Goal: Task Accomplishment & Management: Manage account settings

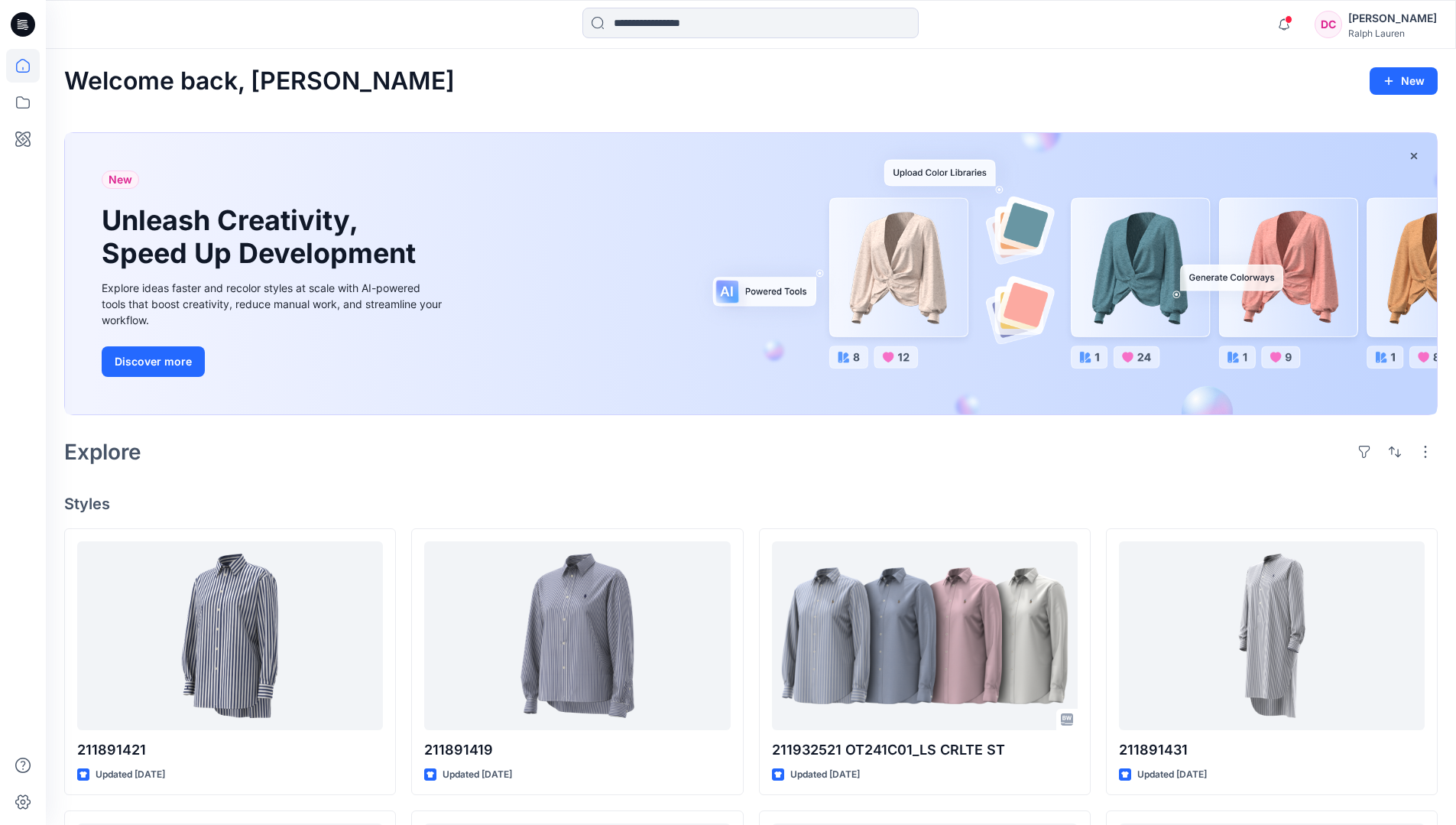
click at [872, 32] on div "Ralph Lauren" at bounding box center [1392, 32] width 88 height 12
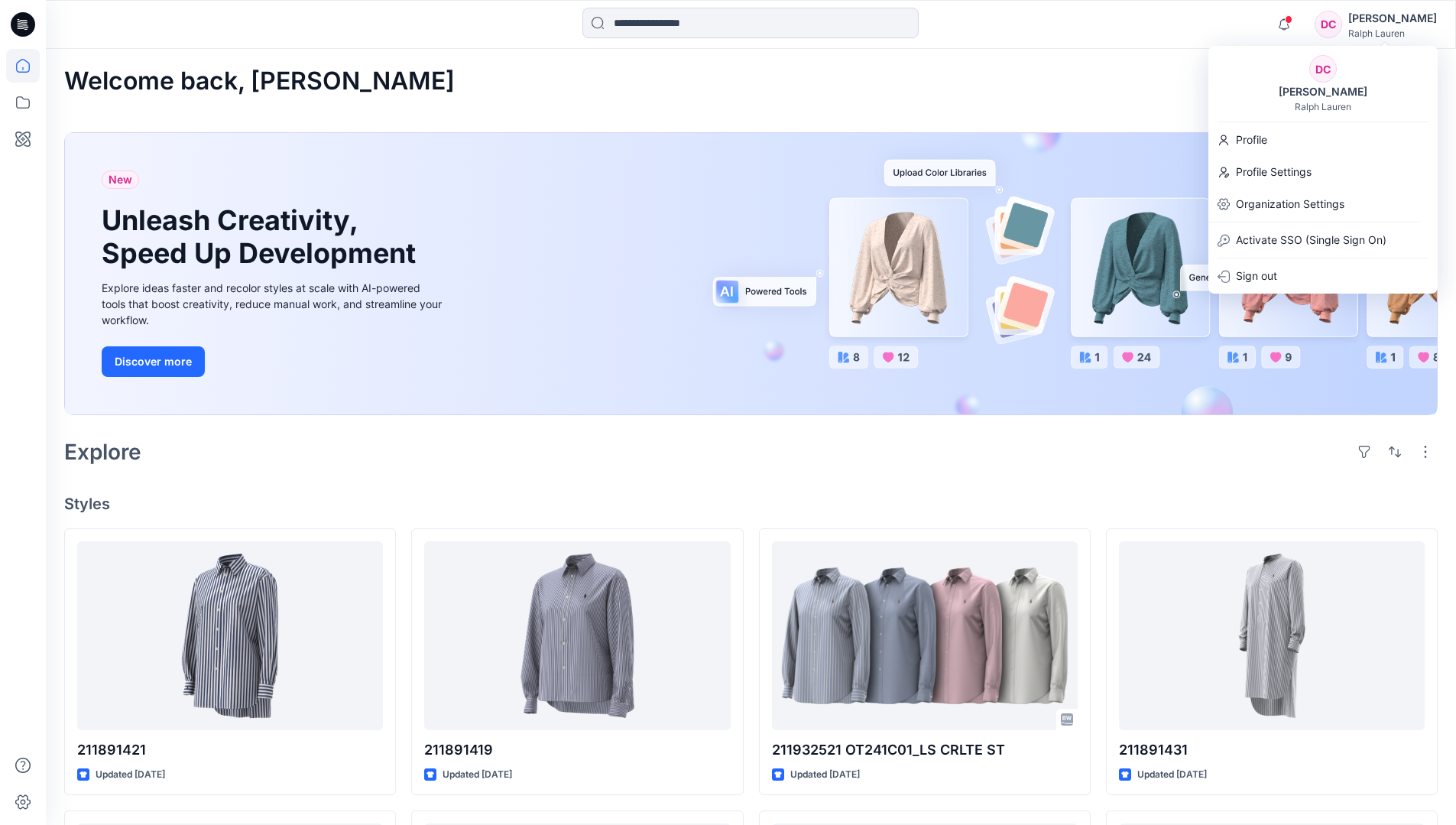
drag, startPoint x: 1094, startPoint y: 73, endPoint x: 1108, endPoint y: 74, distance: 14.0
click at [872, 73] on div "Welcome back, [PERSON_NAME] New" at bounding box center [751, 81] width 1373 height 28
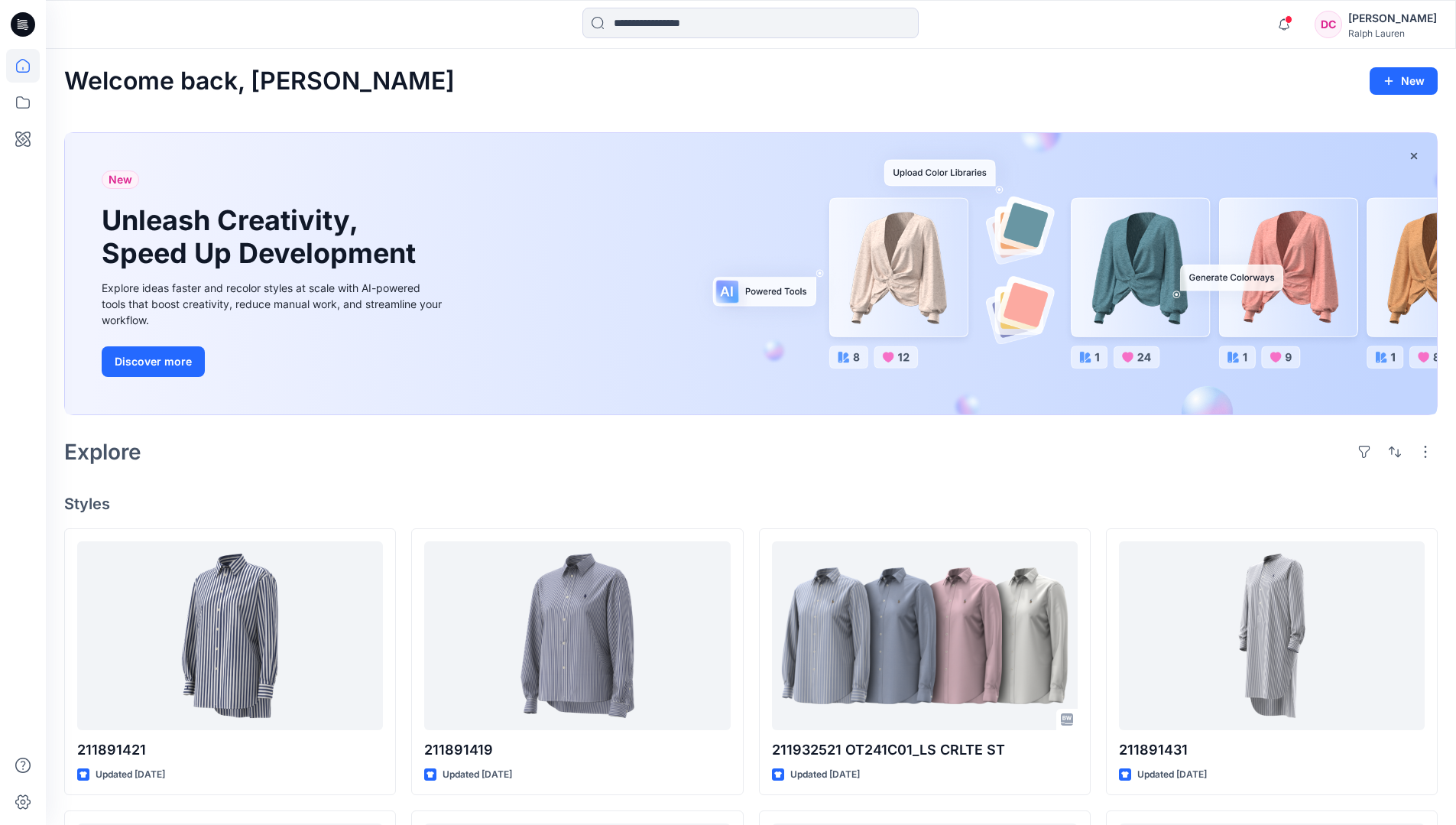
click at [872, 14] on div "[PERSON_NAME]" at bounding box center [1392, 18] width 88 height 18
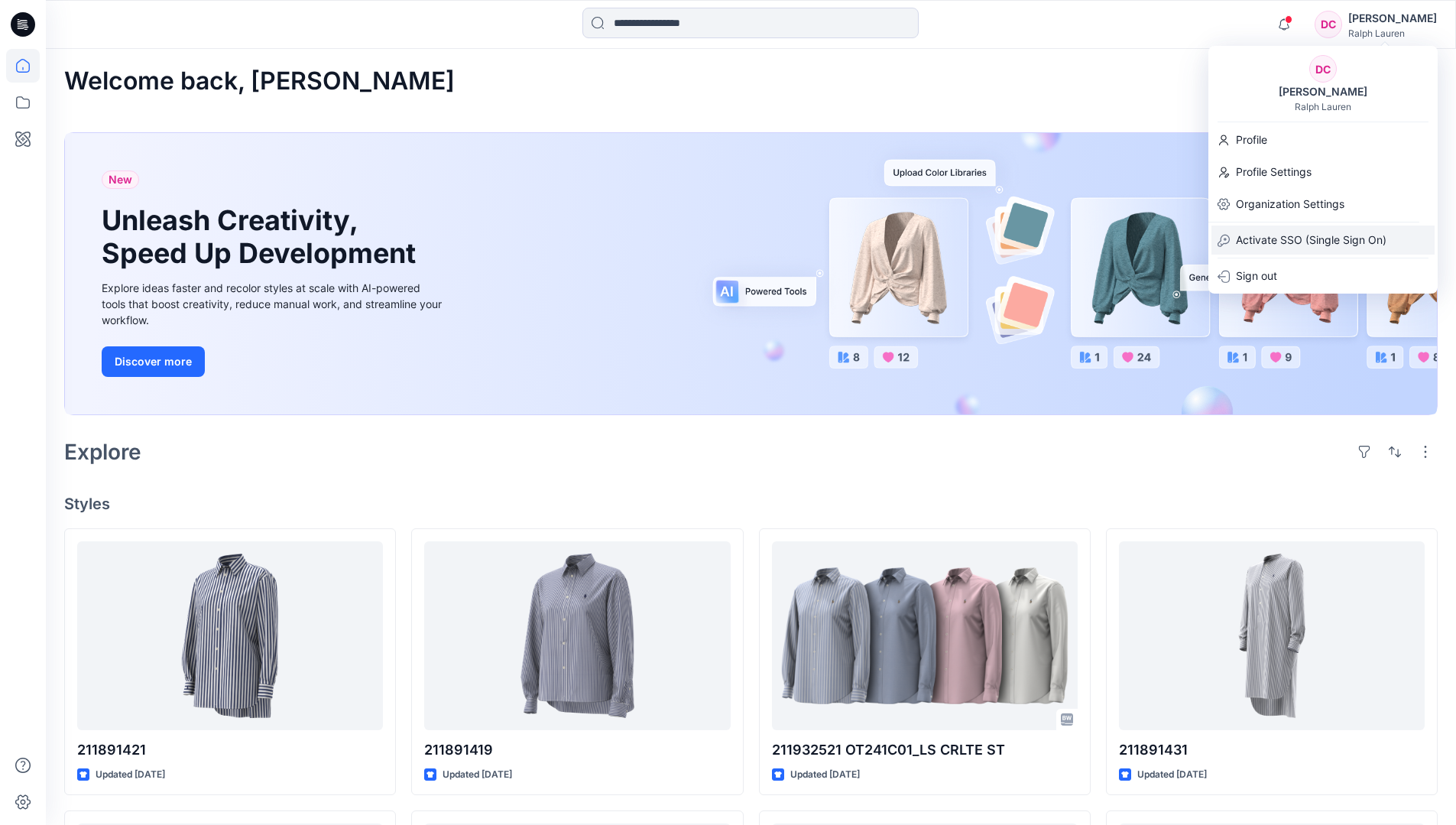
click at [872, 235] on p "Activate SSO (Single Sign On)" at bounding box center [1311, 240] width 151 height 29
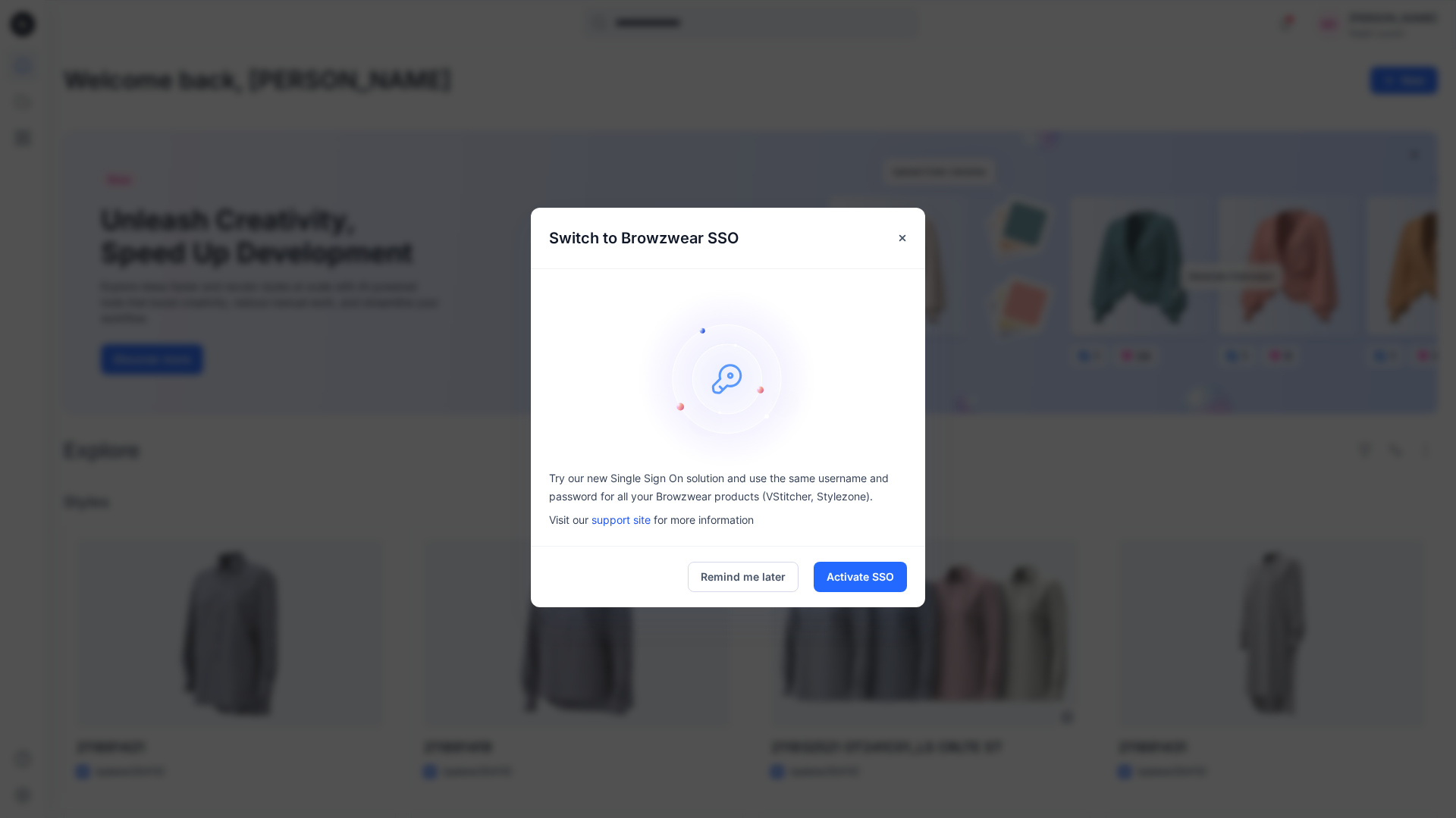
click at [602, 78] on div "Switch to Browzwear SSO Try our new Single Sign On solution and use the same us…" at bounding box center [728, 409] width 1456 height 818
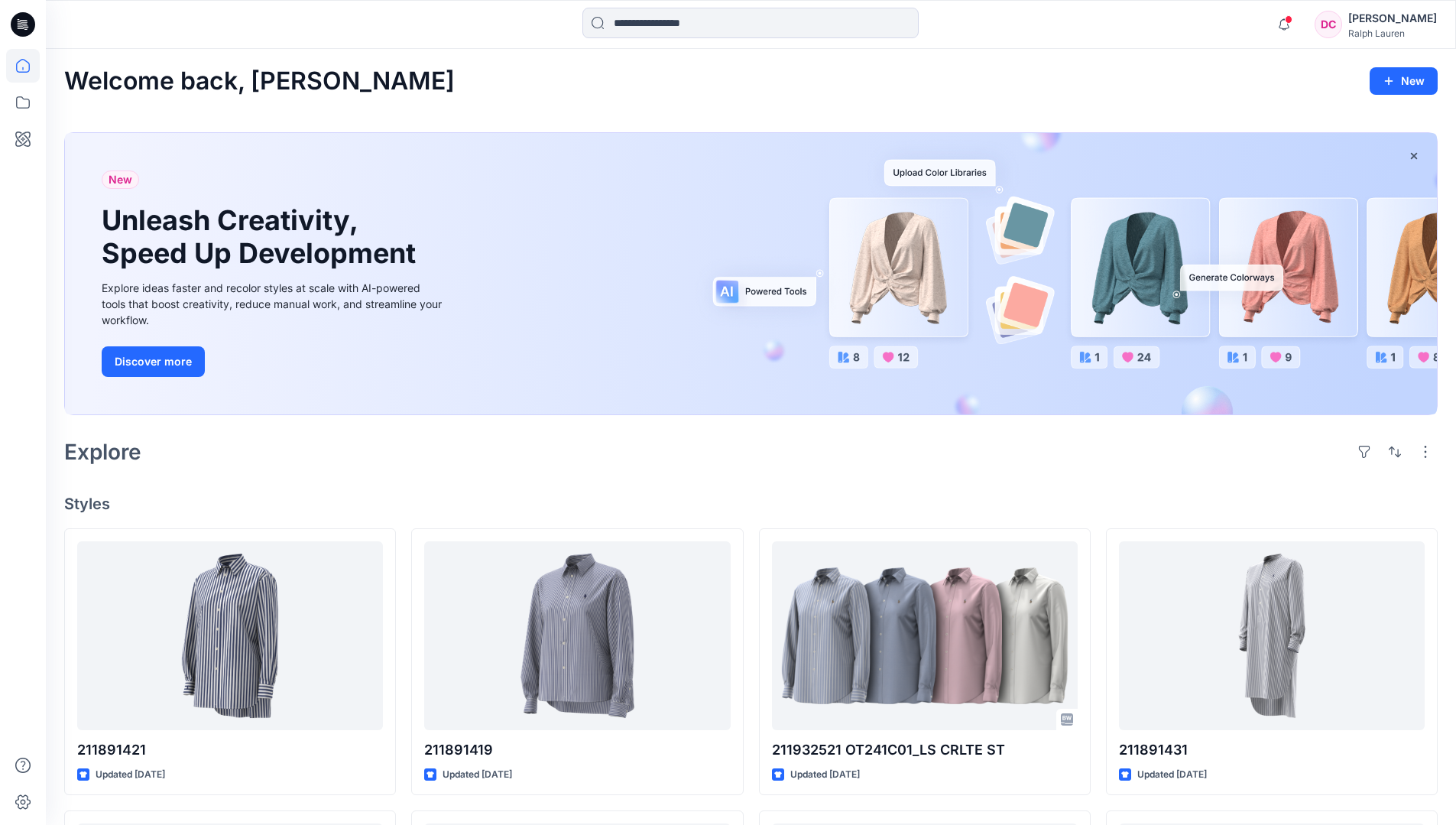
click at [872, 35] on div "Ralph Lauren" at bounding box center [1392, 32] width 88 height 12
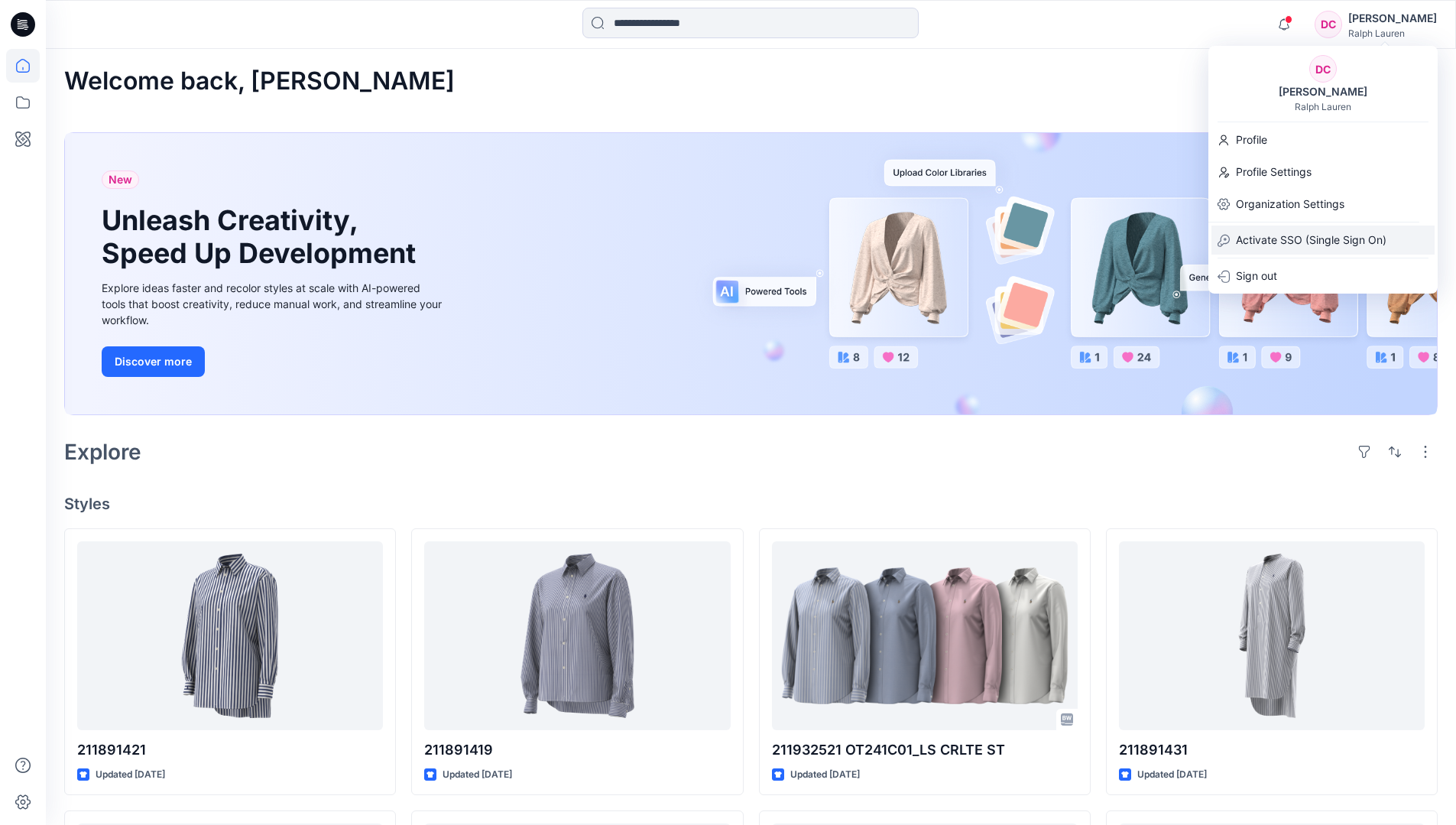
click at [872, 241] on p "Activate SSO (Single Sign On)" at bounding box center [1311, 240] width 151 height 29
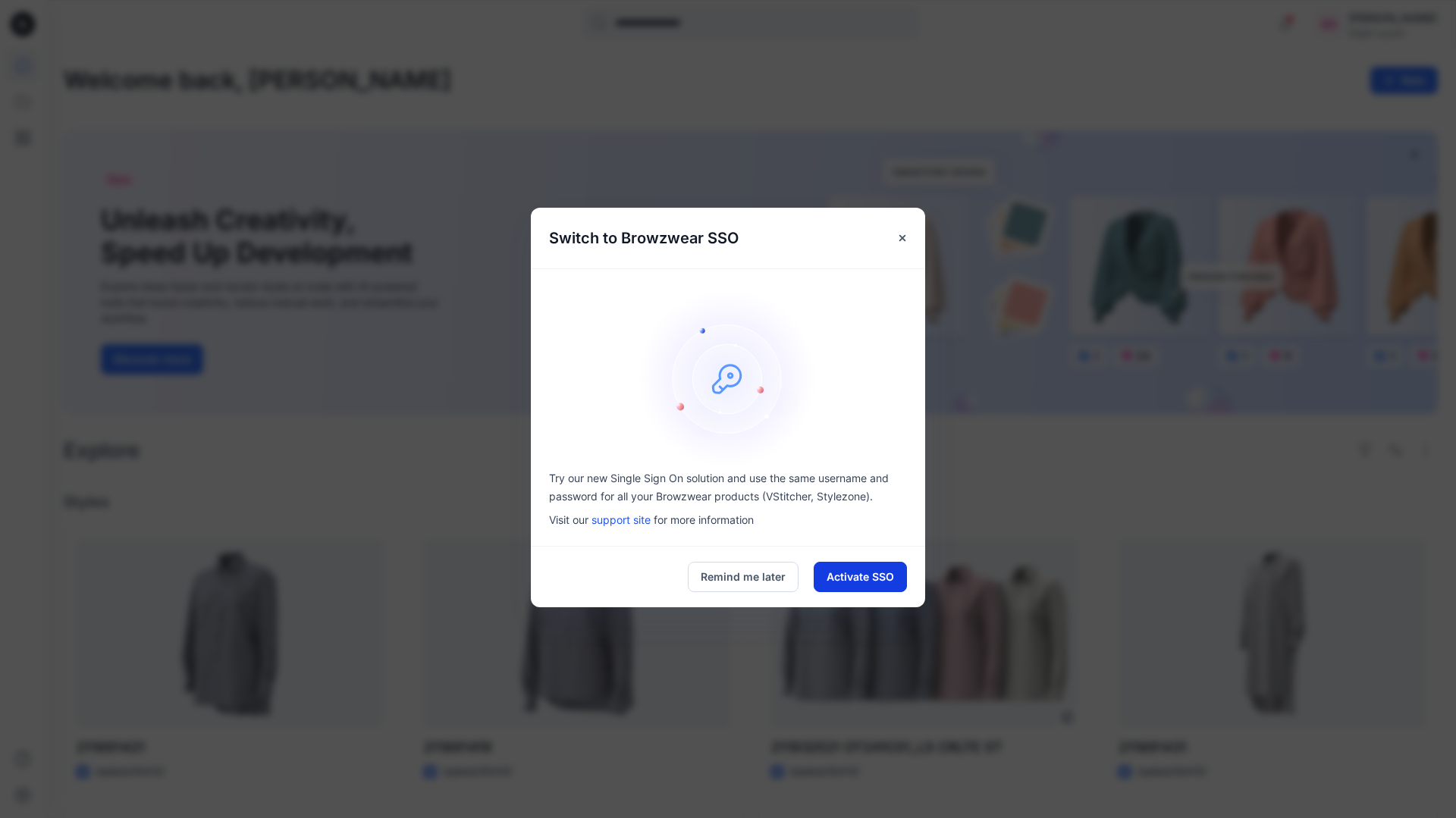
click at [858, 578] on button "Activate SSO" at bounding box center [860, 577] width 93 height 30
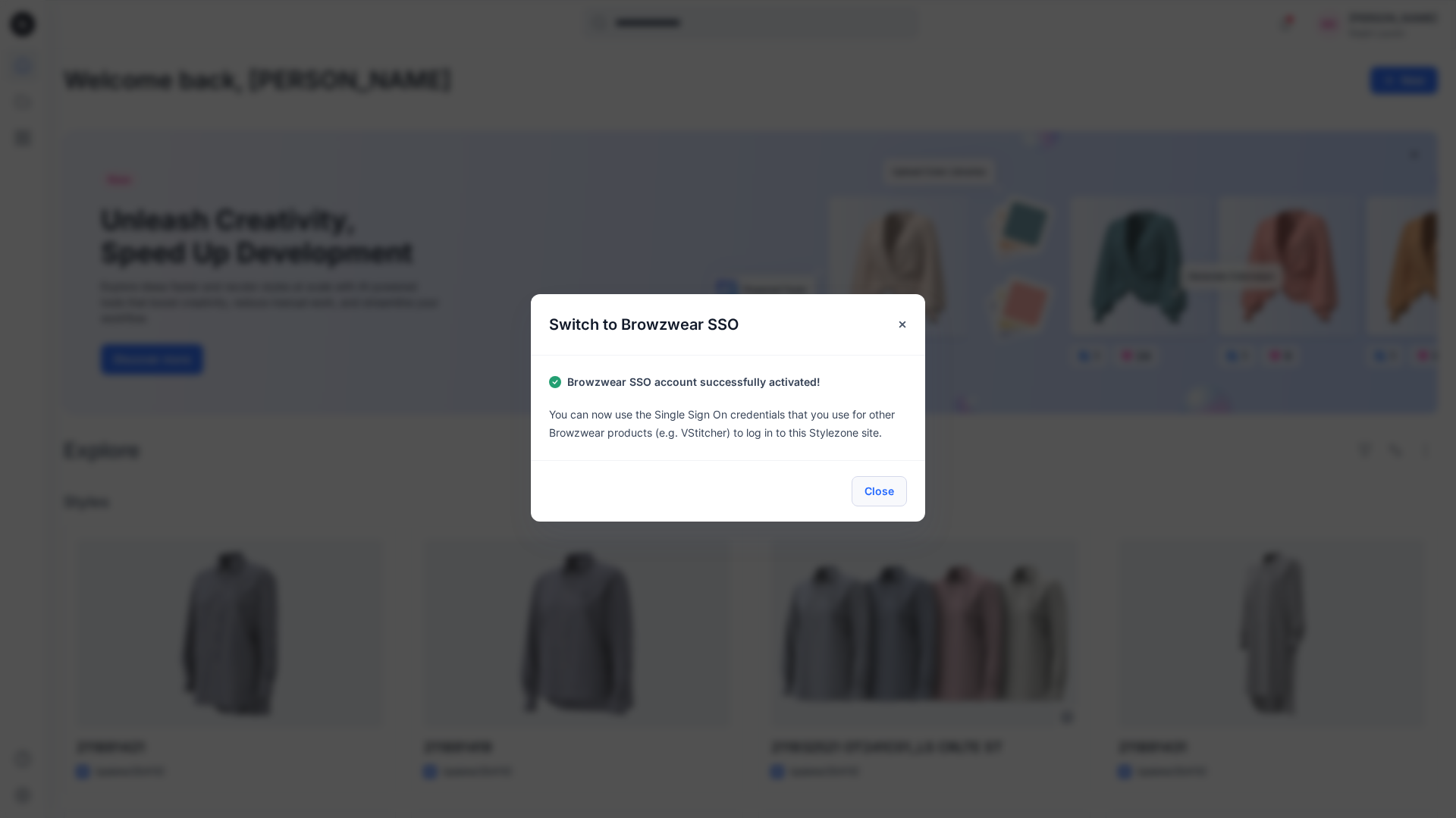
click at [865, 489] on button "Close" at bounding box center [879, 491] width 55 height 30
